Goal: Information Seeking & Learning: Learn about a topic

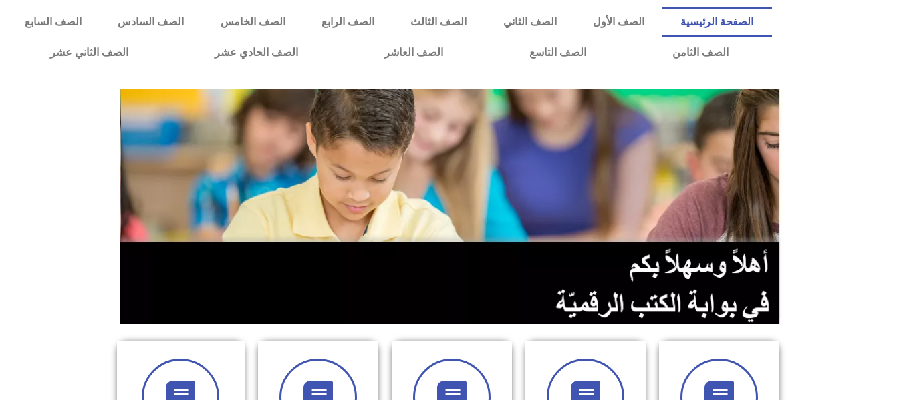
scroll to position [350, 0]
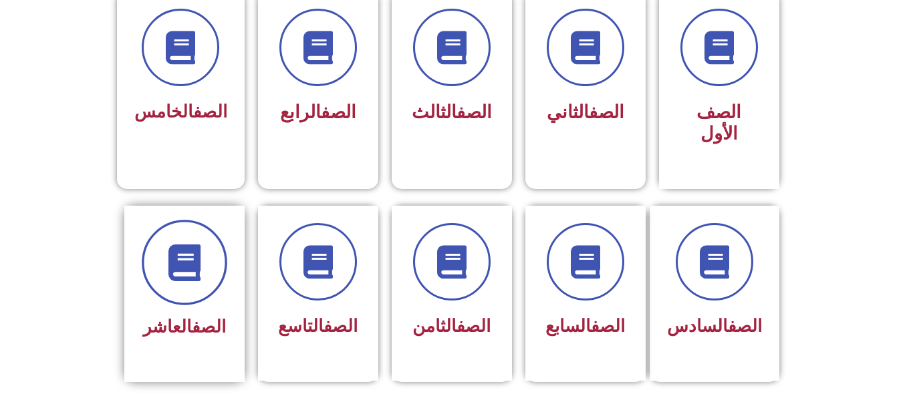
click at [201, 259] on span at bounding box center [185, 263] width 86 height 86
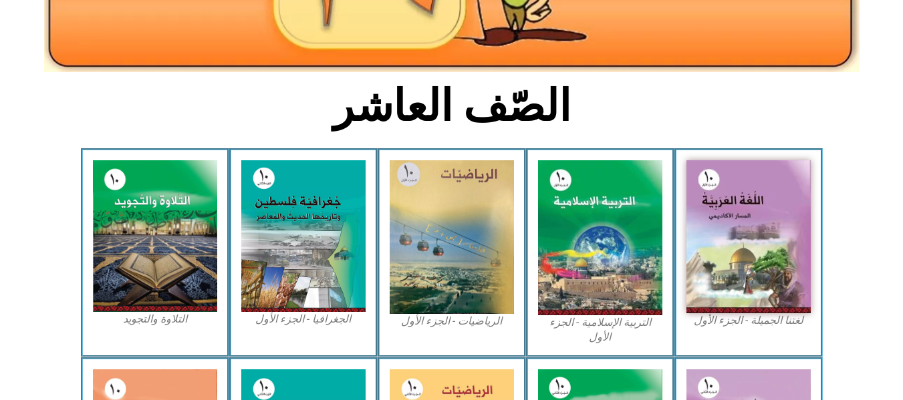
scroll to position [241, 0]
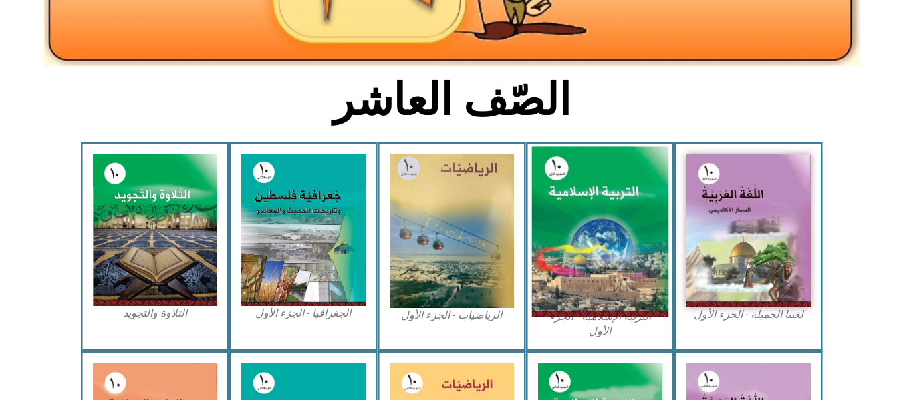
click at [645, 286] on img at bounding box center [600, 232] width 137 height 170
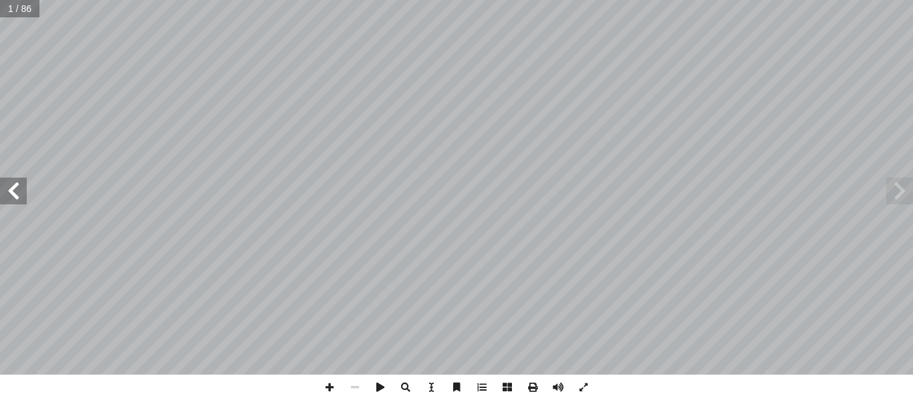
click at [11, 187] on span at bounding box center [13, 191] width 27 height 27
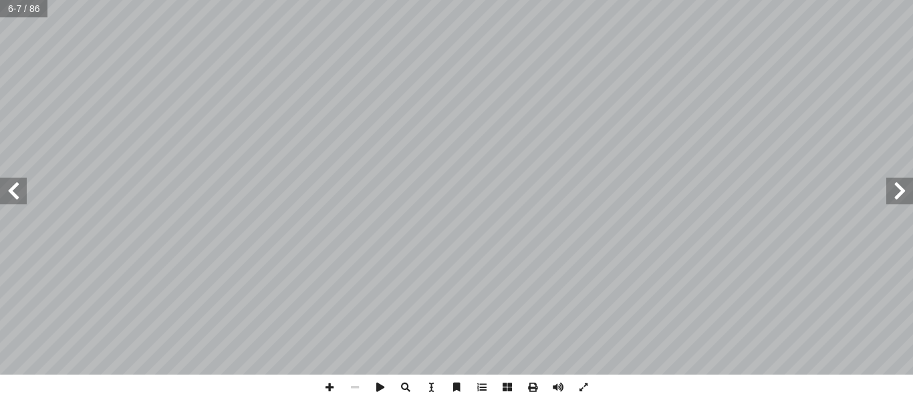
click at [11, 187] on span at bounding box center [13, 191] width 27 height 27
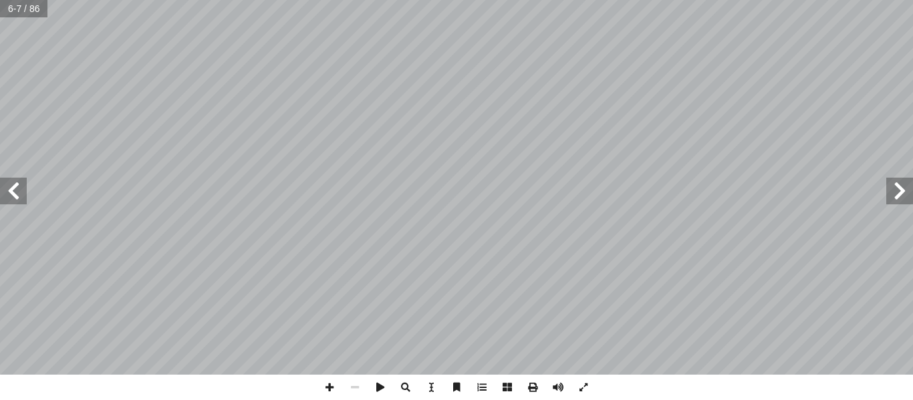
click at [11, 187] on span at bounding box center [13, 191] width 27 height 27
click at [895, 199] on span at bounding box center [900, 191] width 27 height 27
click at [332, 386] on span at bounding box center [329, 387] width 25 height 25
click at [328, 385] on span at bounding box center [329, 387] width 25 height 25
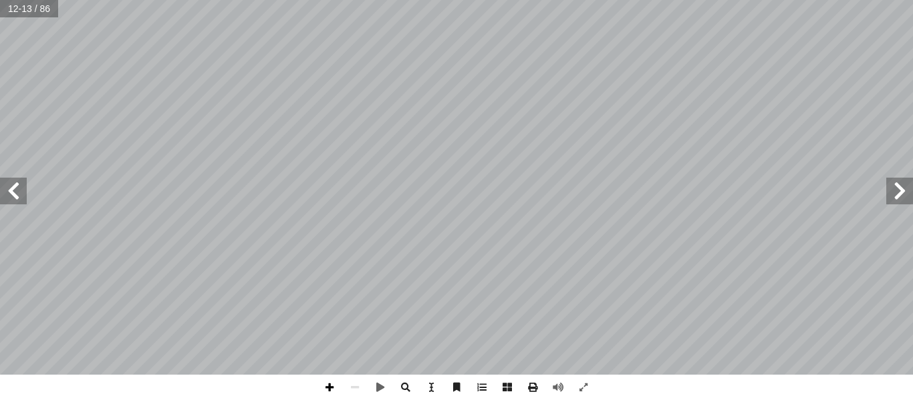
click at [332, 389] on span at bounding box center [329, 387] width 25 height 25
click at [15, 192] on span at bounding box center [13, 191] width 27 height 27
click at [352, 390] on span at bounding box center [354, 387] width 25 height 25
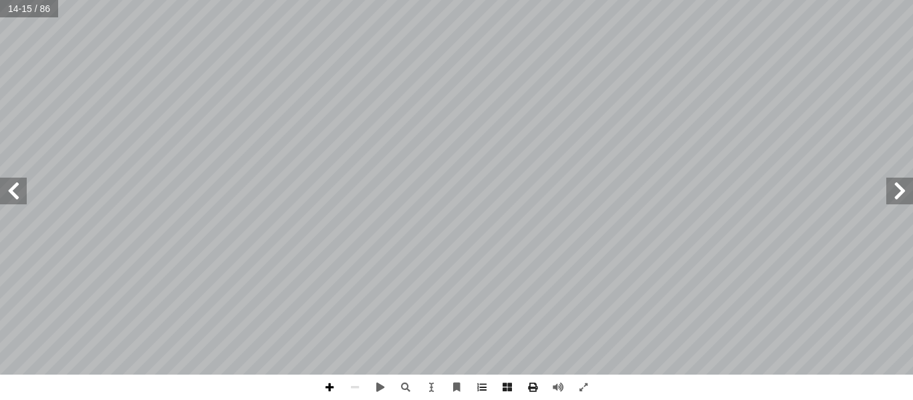
click at [329, 384] on span at bounding box center [329, 387] width 25 height 25
click at [12, 187] on span at bounding box center [13, 191] width 27 height 27
click at [906, 203] on span at bounding box center [900, 191] width 27 height 27
click at [12, 193] on span at bounding box center [13, 191] width 27 height 27
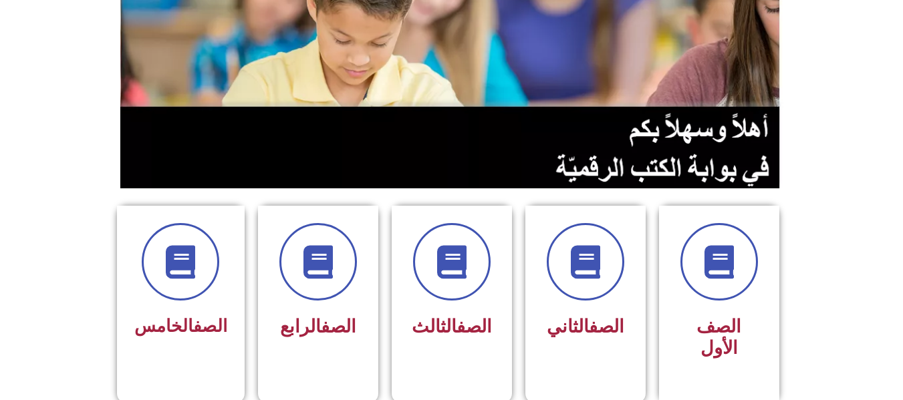
scroll to position [294, 0]
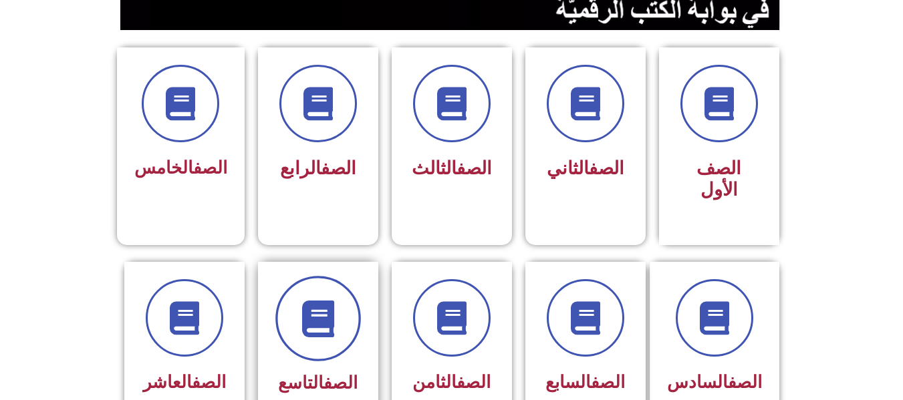
click at [306, 314] on icon at bounding box center [318, 318] width 37 height 37
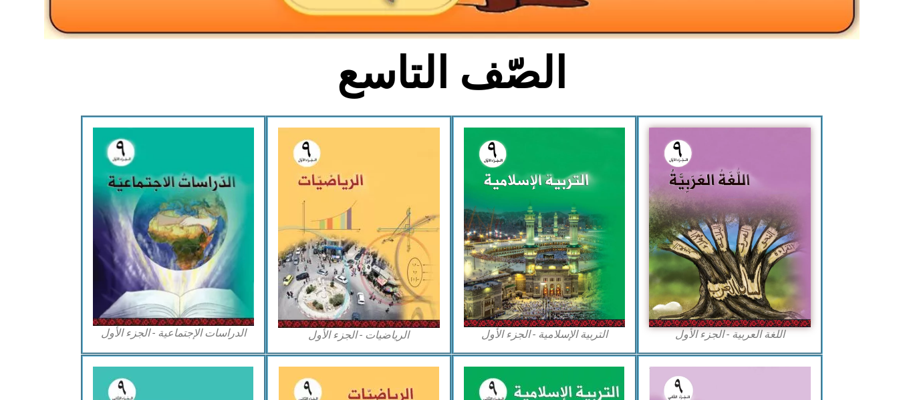
scroll to position [267, 0]
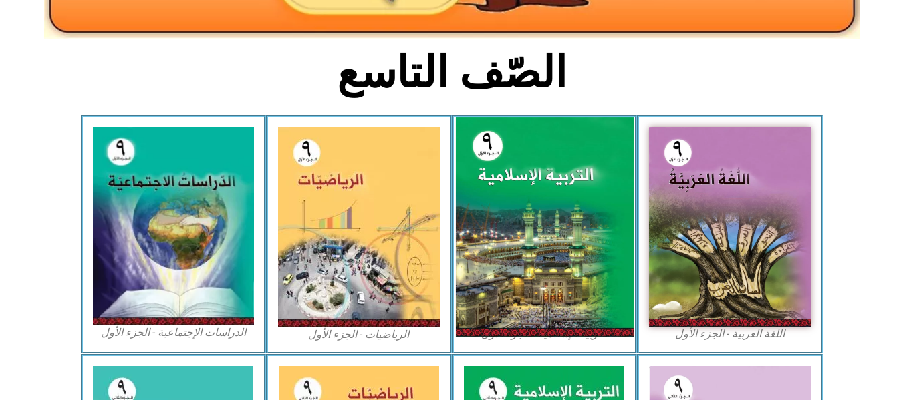
click at [544, 219] on img at bounding box center [544, 227] width 178 height 220
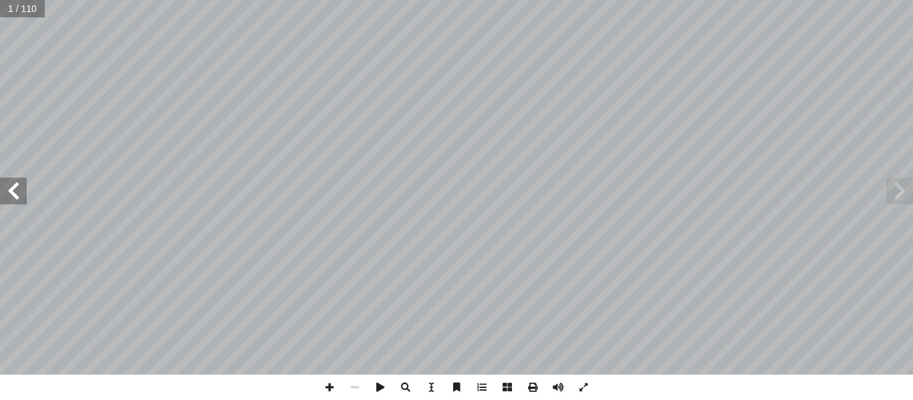
click at [11, 202] on span at bounding box center [13, 191] width 27 height 27
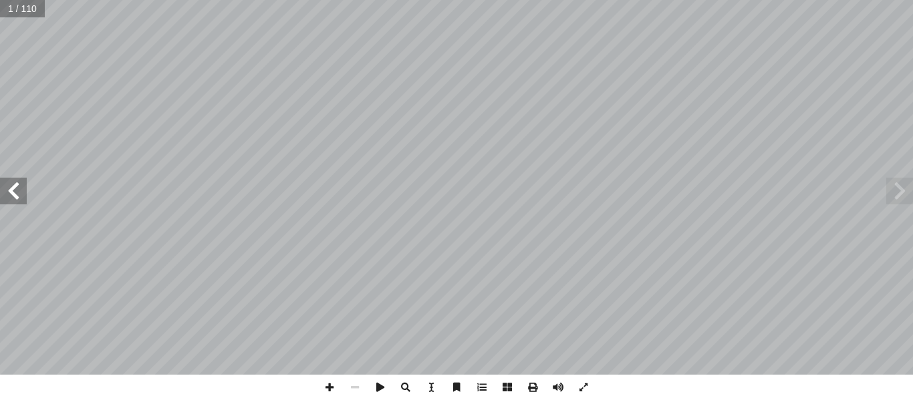
click at [11, 202] on span at bounding box center [13, 191] width 27 height 27
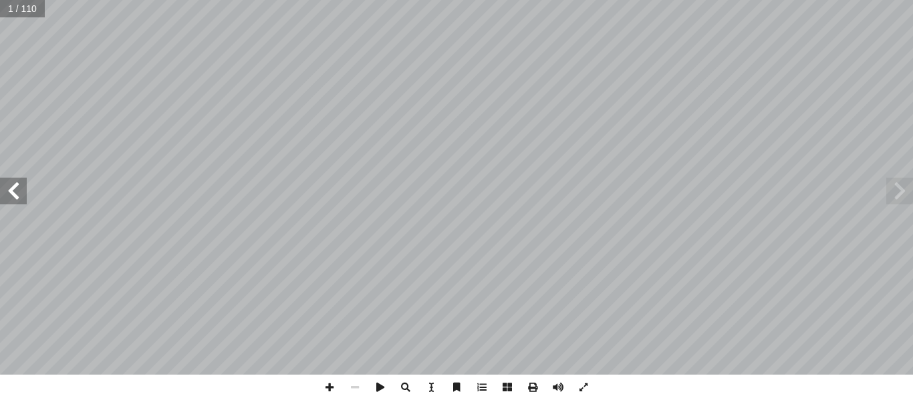
click at [11, 202] on span at bounding box center [13, 191] width 27 height 27
click at [330, 384] on span at bounding box center [329, 387] width 25 height 25
click at [332, 88] on html "الصفحة الرئيسية الصف الأول الصف الثاني الصف الثالث الصف الرابع الصف الخامس الصف…" at bounding box center [456, 44] width 913 height 88
click at [328, 385] on span at bounding box center [329, 387] width 25 height 25
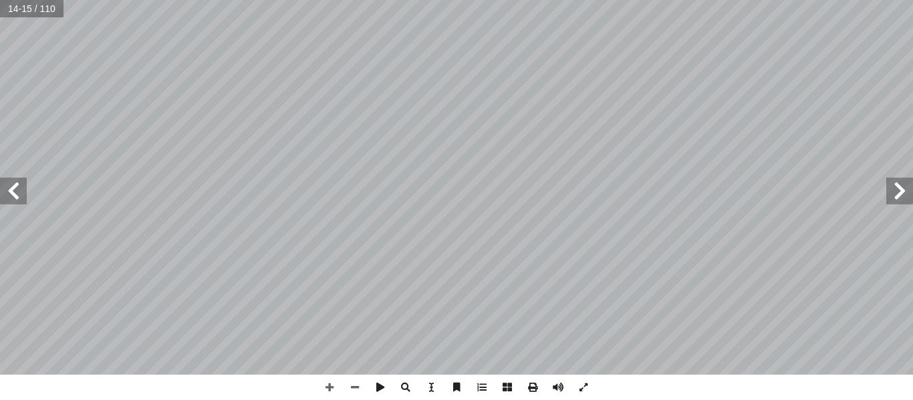
click at [19, 181] on span at bounding box center [13, 191] width 27 height 27
